Goal: Task Accomplishment & Management: Use online tool/utility

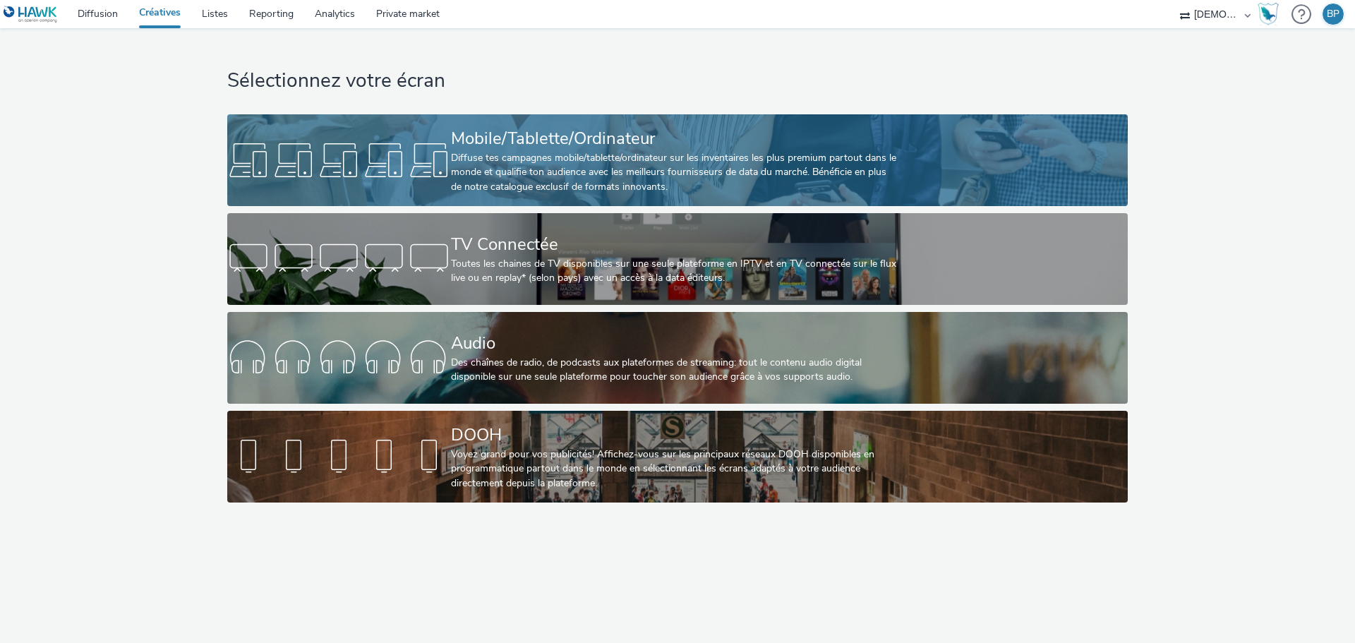
click at [603, 154] on div "Diffuse tes campagnes mobile/tablette/ordinateur sur les inventaires les plus p…" at bounding box center [674, 172] width 447 height 43
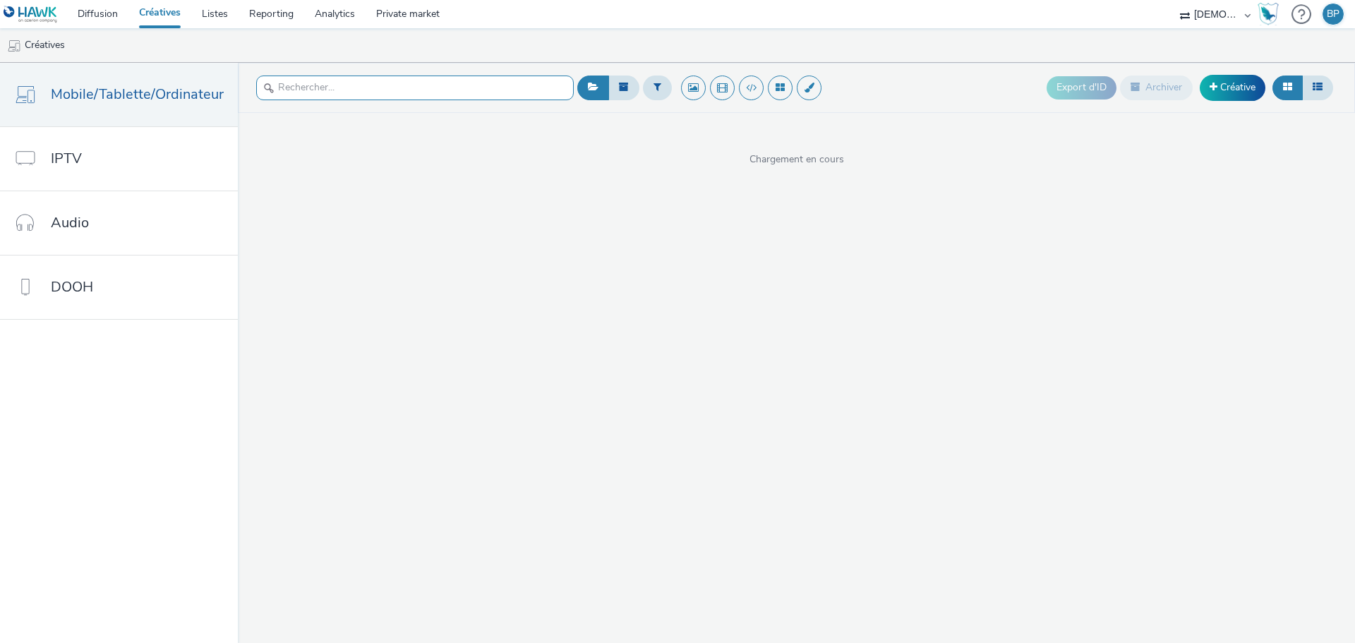
click at [407, 82] on input "text" at bounding box center [415, 88] width 318 height 25
type input "c"
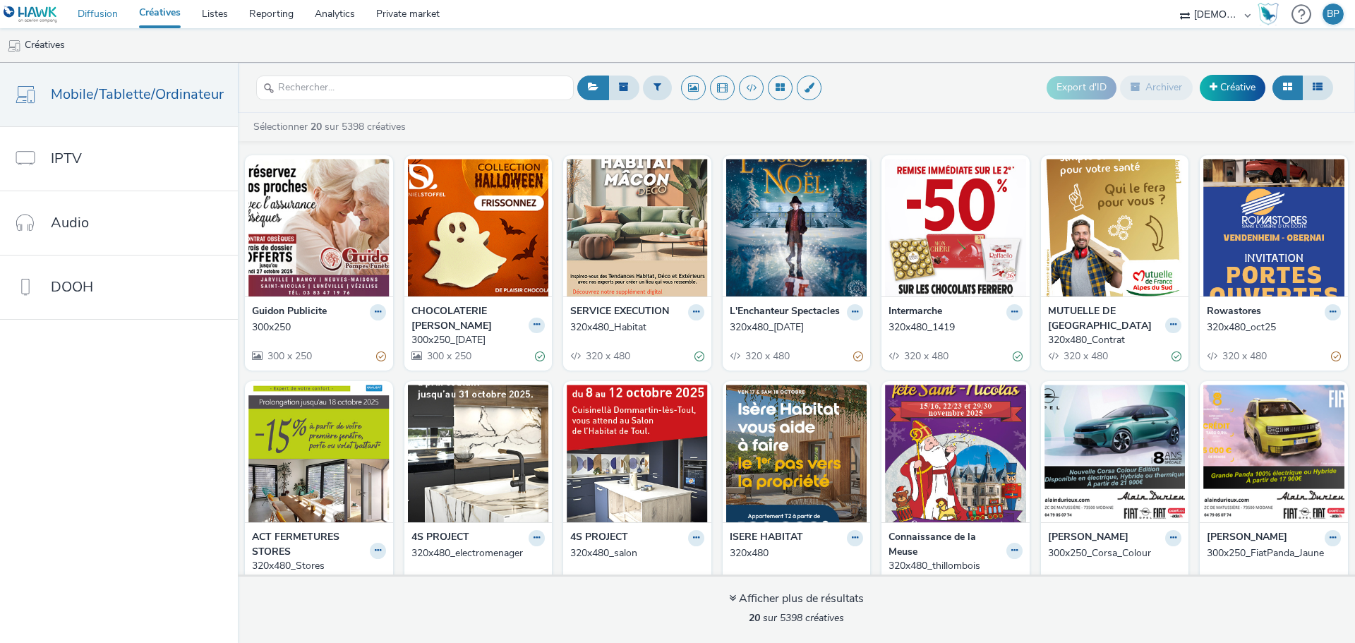
click at [97, 15] on link "Diffusion" at bounding box center [97, 14] width 61 height 28
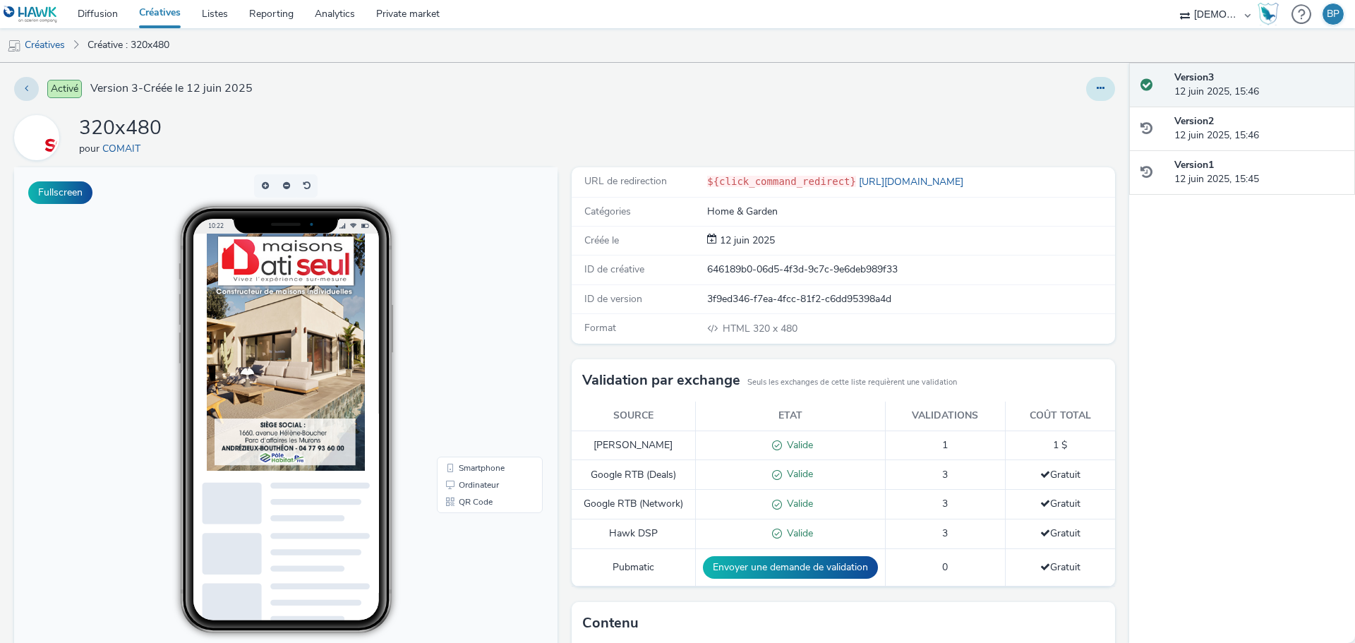
click at [1089, 93] on button at bounding box center [1100, 89] width 29 height 24
click at [1034, 121] on link "Modifier" at bounding box center [1062, 117] width 106 height 28
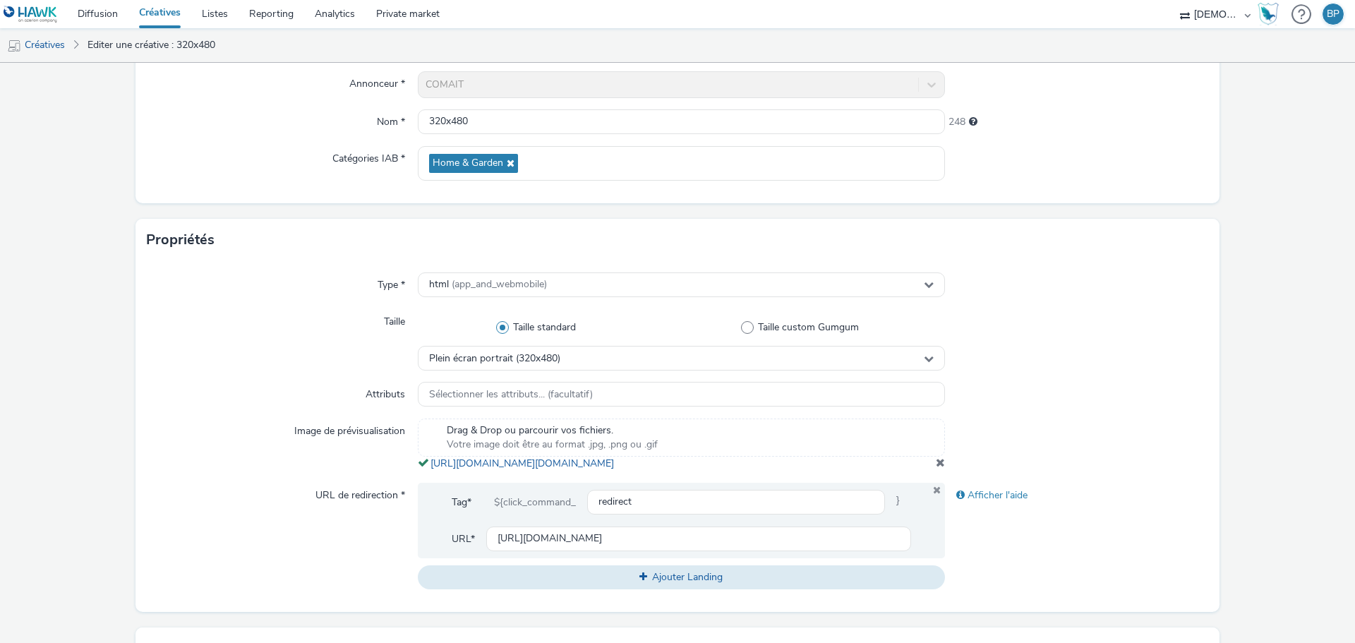
scroll to position [282, 0]
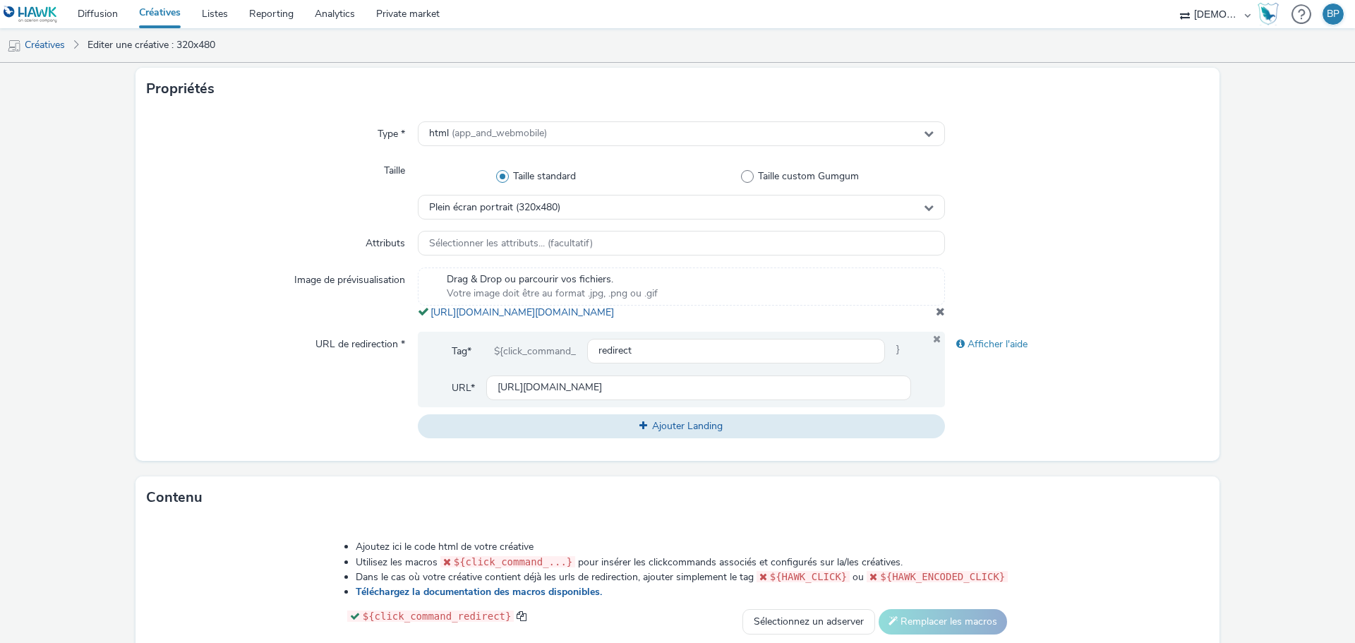
click at [936, 317] on span at bounding box center [940, 311] width 9 height 11
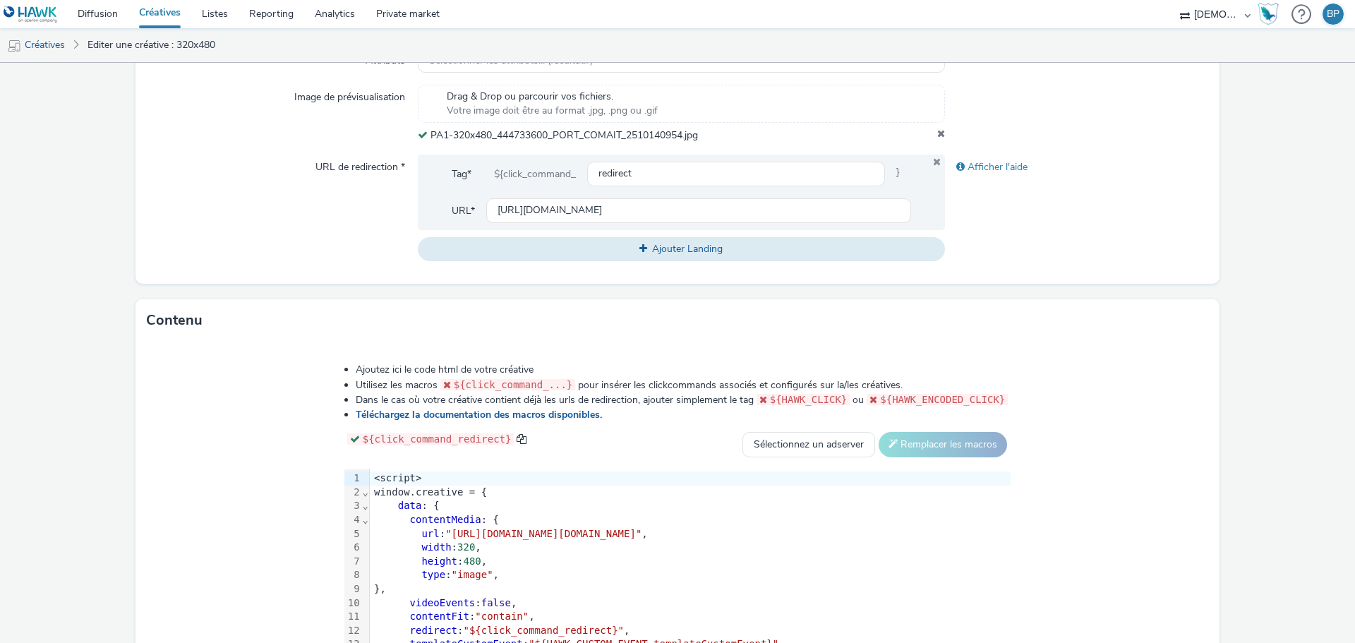
scroll to position [596, 0]
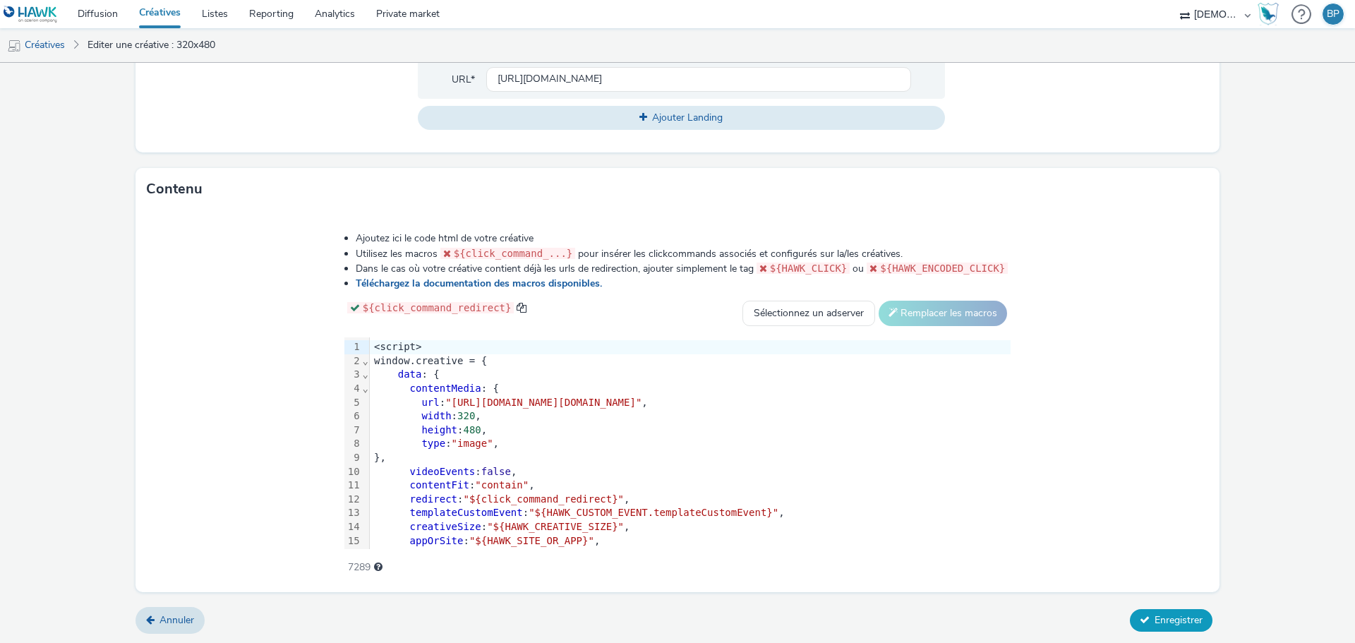
click at [1174, 628] on button "Enregistrer" at bounding box center [1171, 620] width 83 height 23
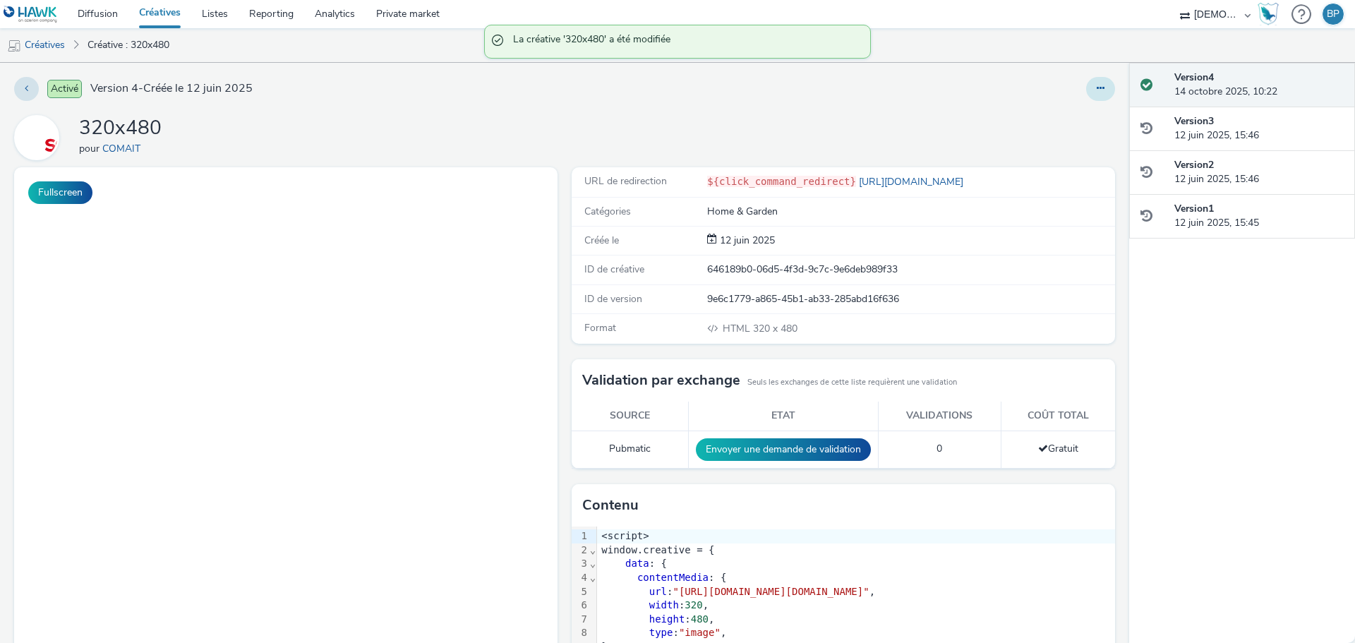
click at [1097, 91] on icon at bounding box center [1101, 88] width 8 height 10
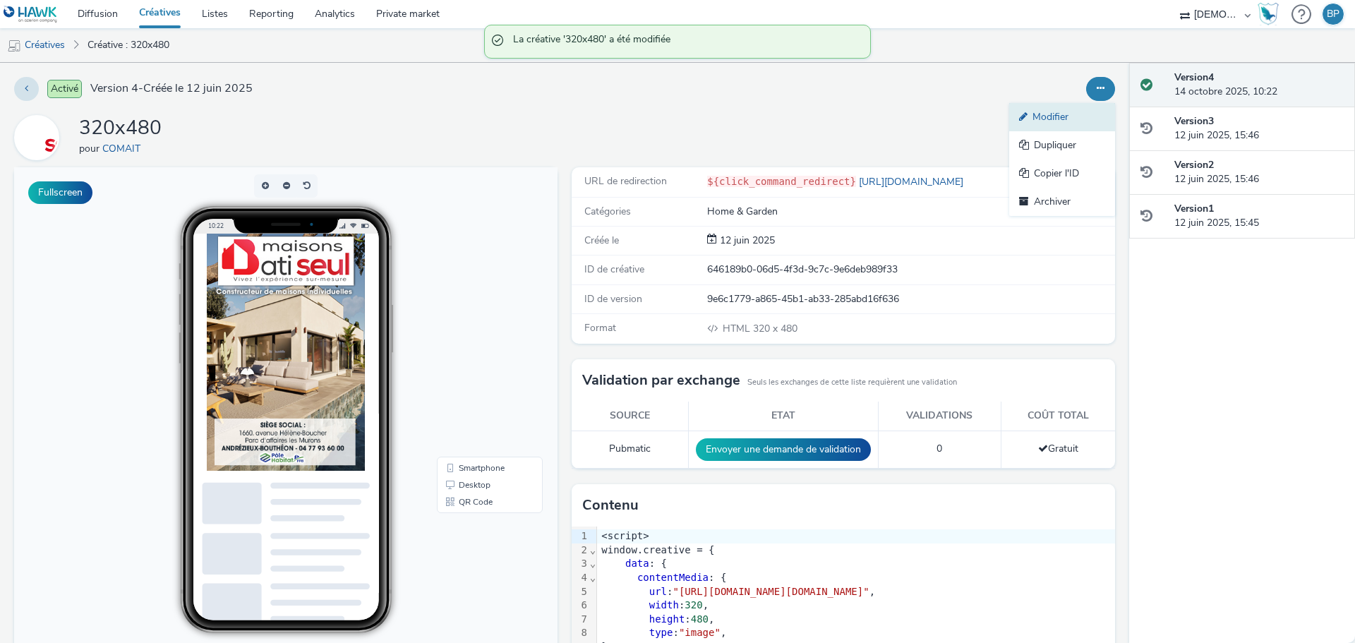
click at [1060, 120] on link "Modifier" at bounding box center [1062, 117] width 106 height 28
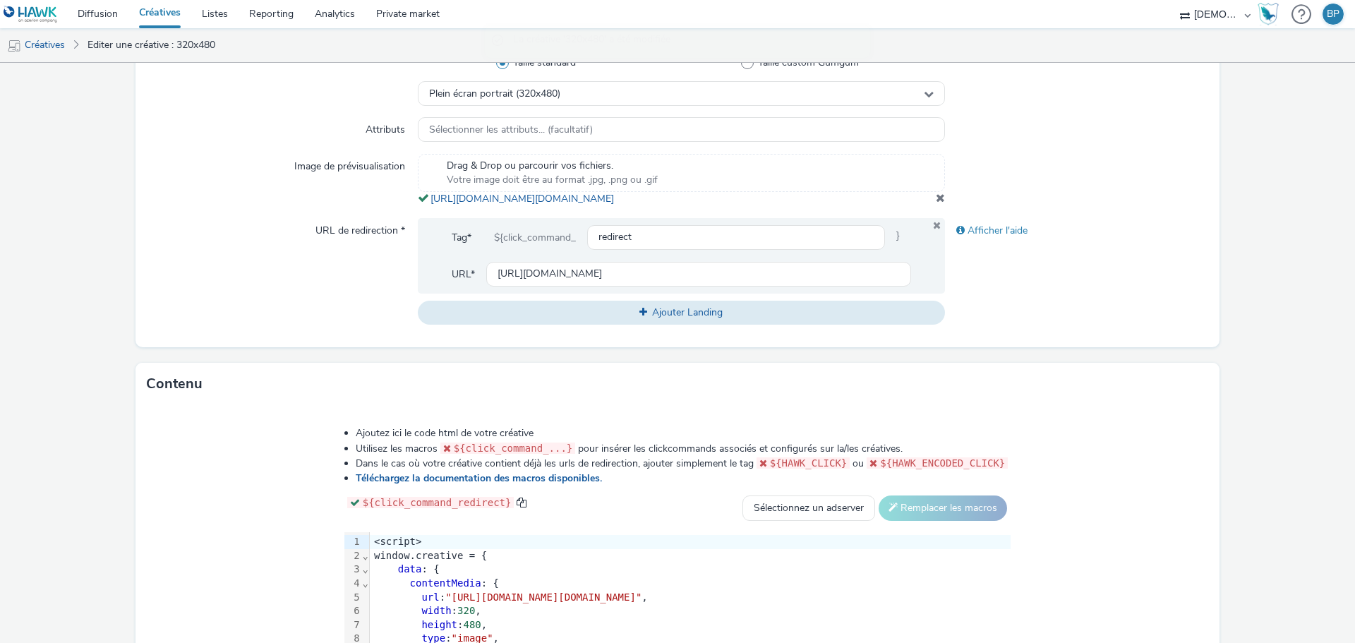
scroll to position [423, 0]
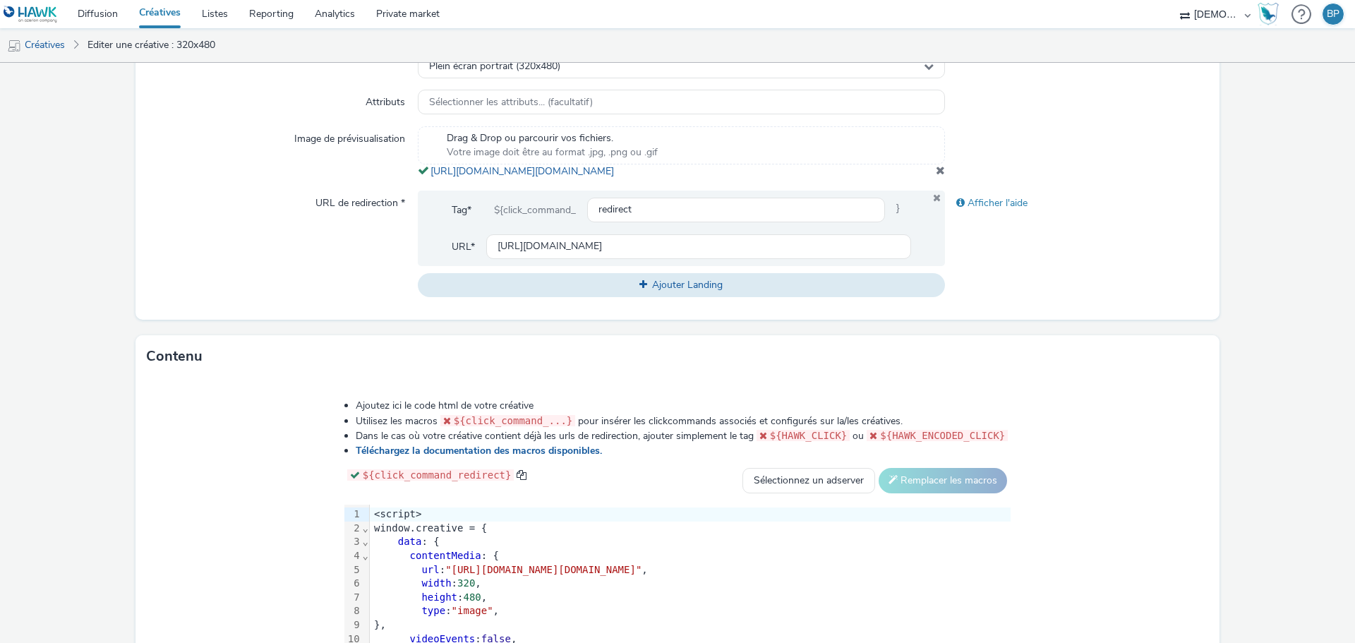
copy span "https://tabmo-cdn.s3.eu-west-1.amazonaws.com/hawk.tabmo.io/organizations/38dc92…"
drag, startPoint x: 756, startPoint y: 188, endPoint x: 422, endPoint y: 170, distance: 334.3
click at [422, 170] on div "Drag & Drop ou parcourir vos fichiers. Votre image doit être au format .jpg, .p…" at bounding box center [681, 152] width 527 height 52
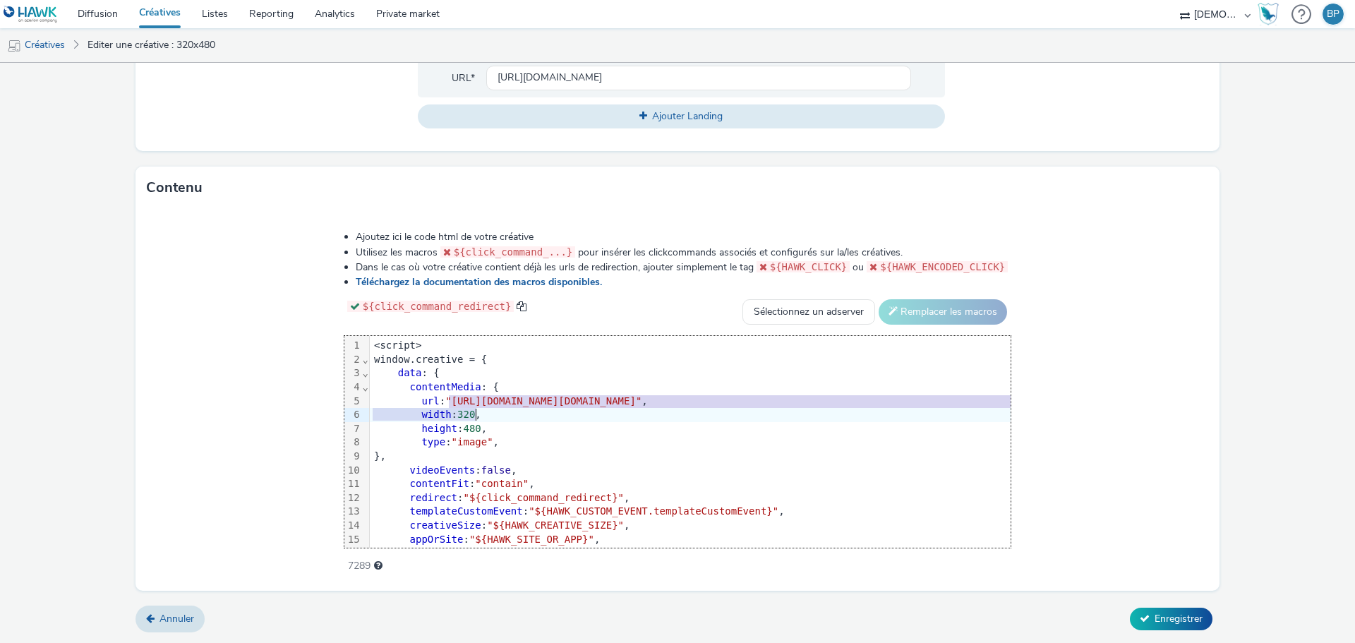
scroll to position [0, 40]
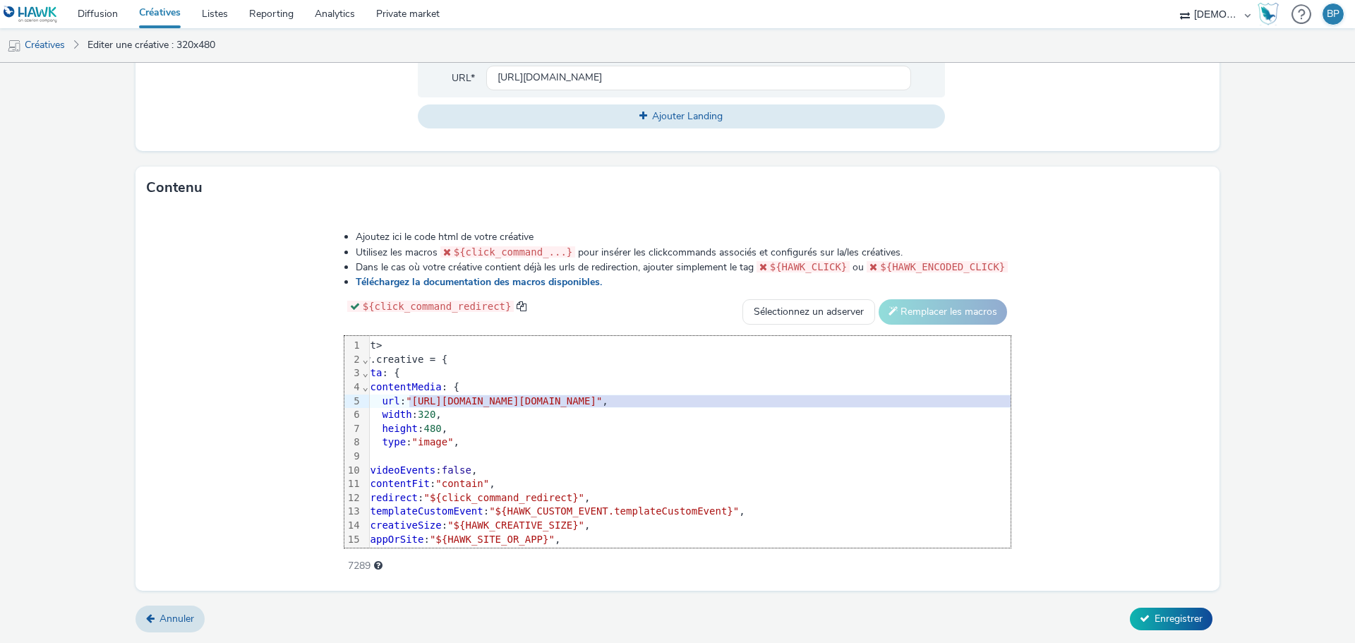
drag, startPoint x: 300, startPoint y: 398, endPoint x: 1123, endPoint y: 403, distance: 822.9
click at [602, 403] on span ""https://tabmo-cdn.s3.eu-west-1.amazonaws.com/hawk.tabmo.io/organizations/38dc9…" at bounding box center [504, 400] width 196 height 11
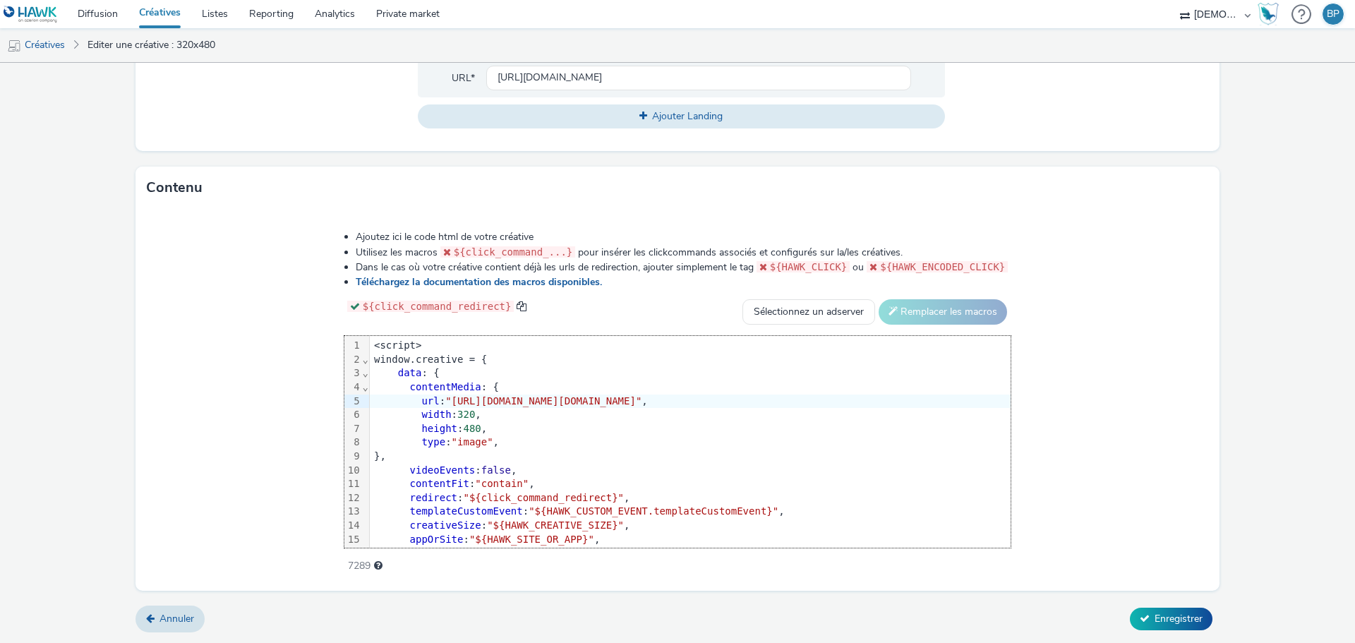
scroll to position [0, 37]
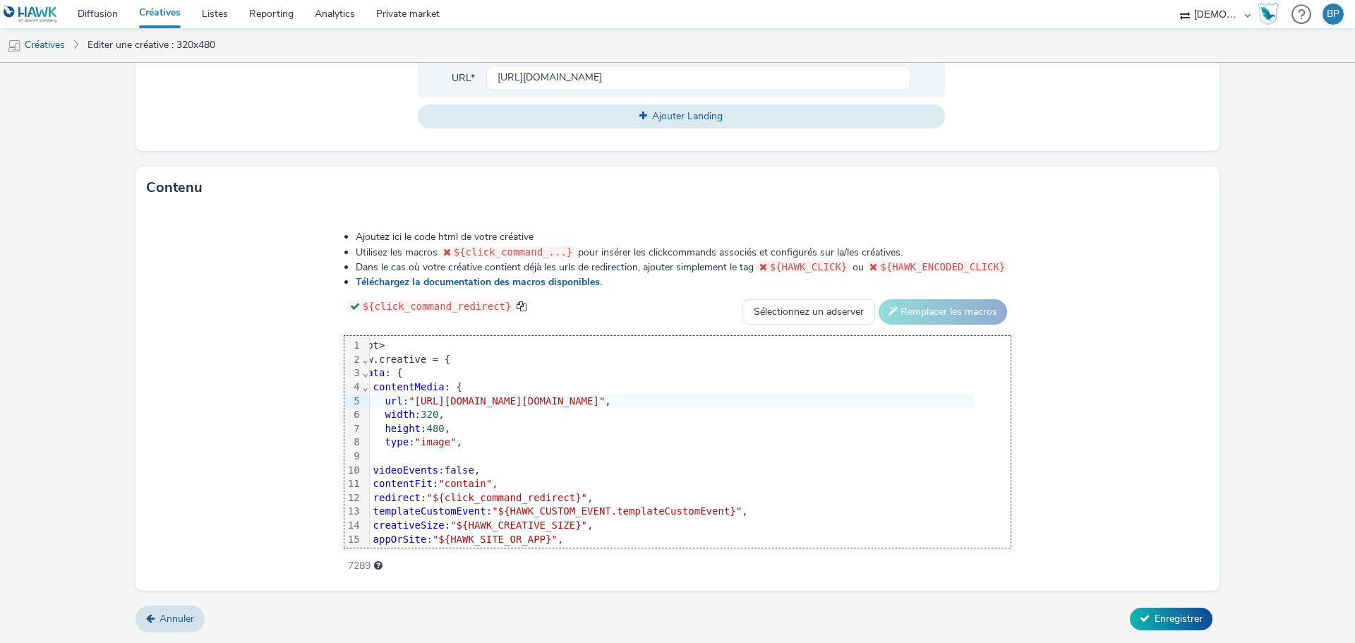
click at [1062, 451] on div "Ajoutez ici le code html de votre créative Utilisez les macros ${click_command_…" at bounding box center [678, 393] width 769 height 347
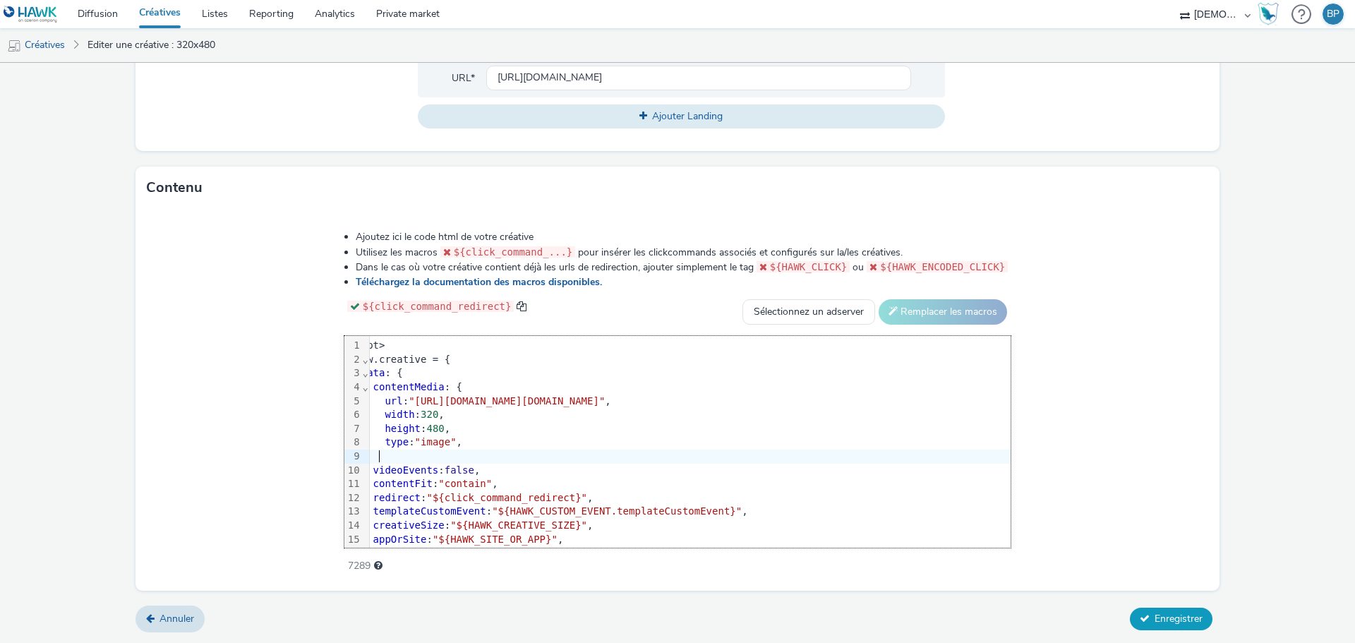
click at [1171, 622] on span "Enregistrer" at bounding box center [1179, 618] width 48 height 13
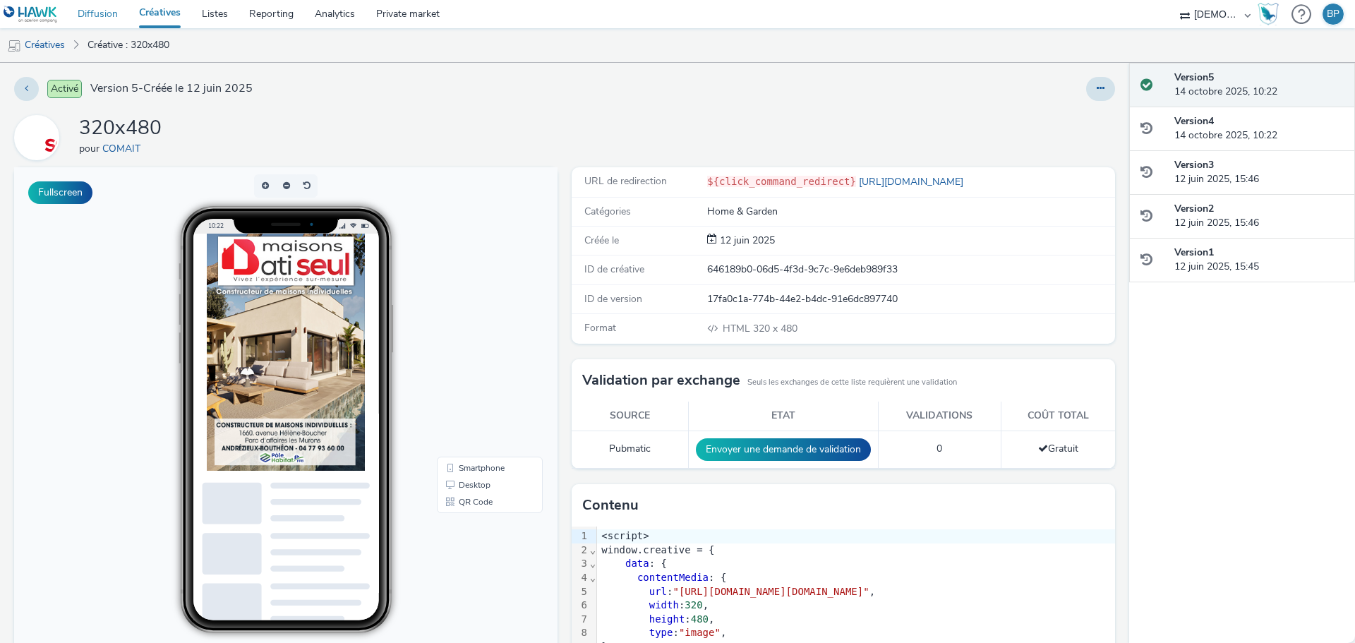
drag, startPoint x: 90, startPoint y: 7, endPoint x: 102, endPoint y: 5, distance: 12.9
click at [90, 7] on link "Diffusion" at bounding box center [97, 14] width 61 height 28
